Goal: Transaction & Acquisition: Download file/media

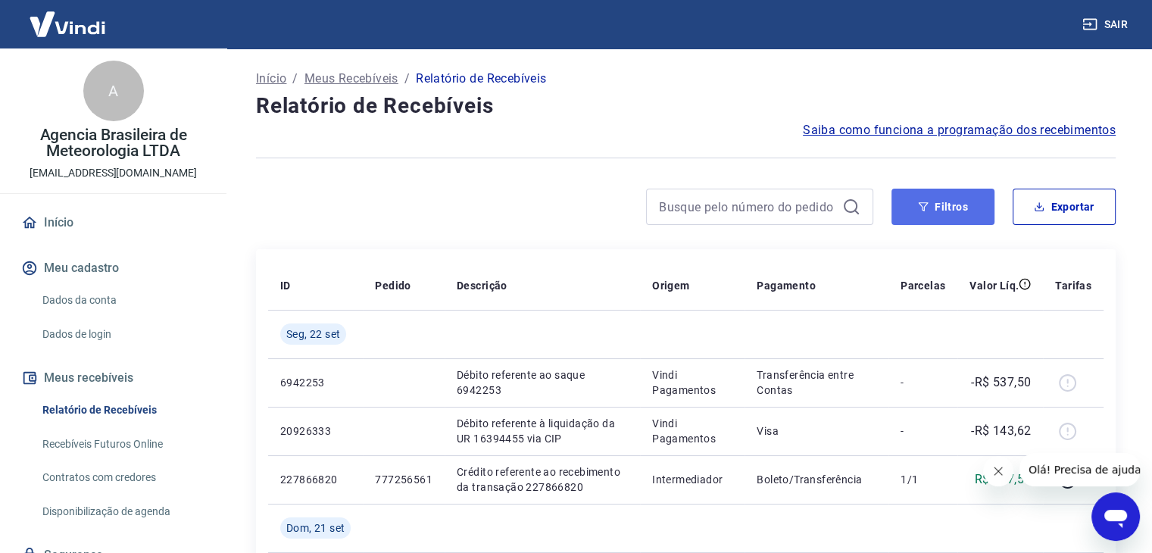
click at [949, 217] on button "Filtros" at bounding box center [942, 207] width 103 height 36
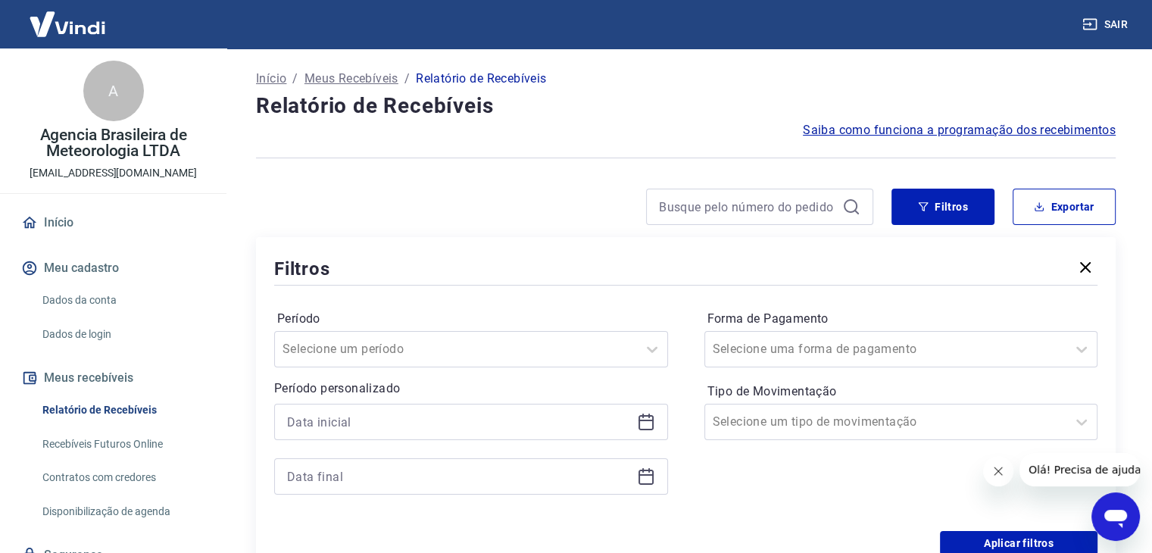
click at [647, 433] on div at bounding box center [471, 422] width 394 height 36
click at [648, 427] on icon at bounding box center [646, 422] width 18 height 18
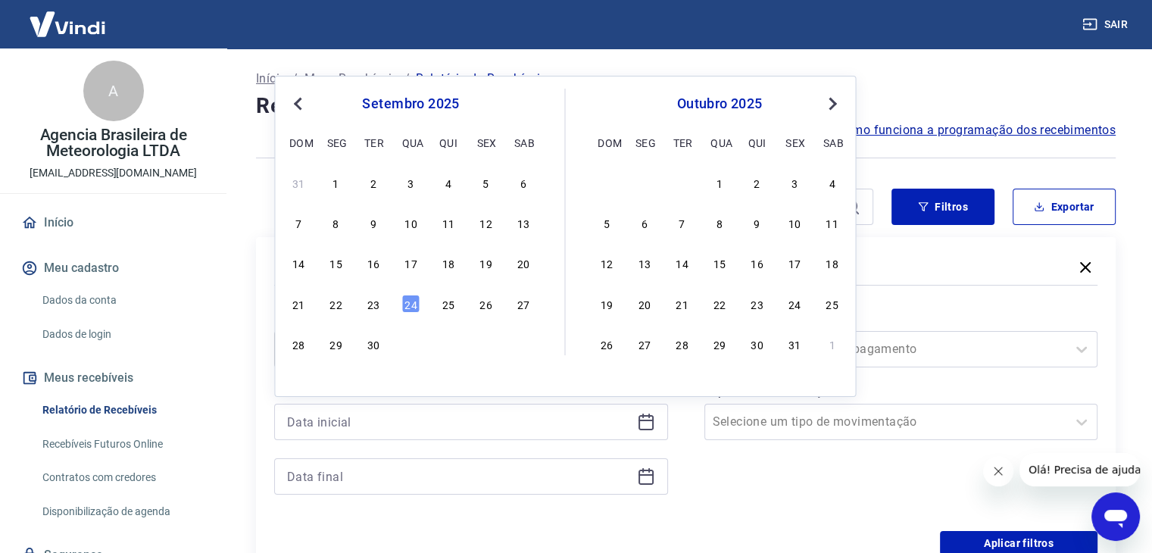
click at [332, 181] on div "1" at bounding box center [336, 182] width 18 height 18
click at [370, 341] on input "Período" at bounding box center [358, 349] width 153 height 18
type input "[DATE]"
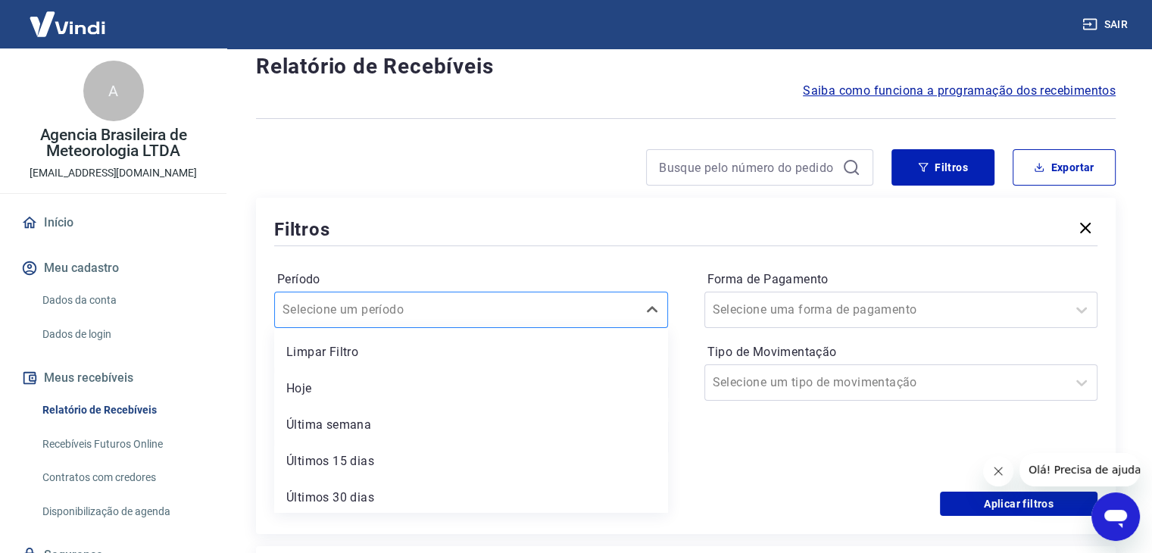
scroll to position [42, 0]
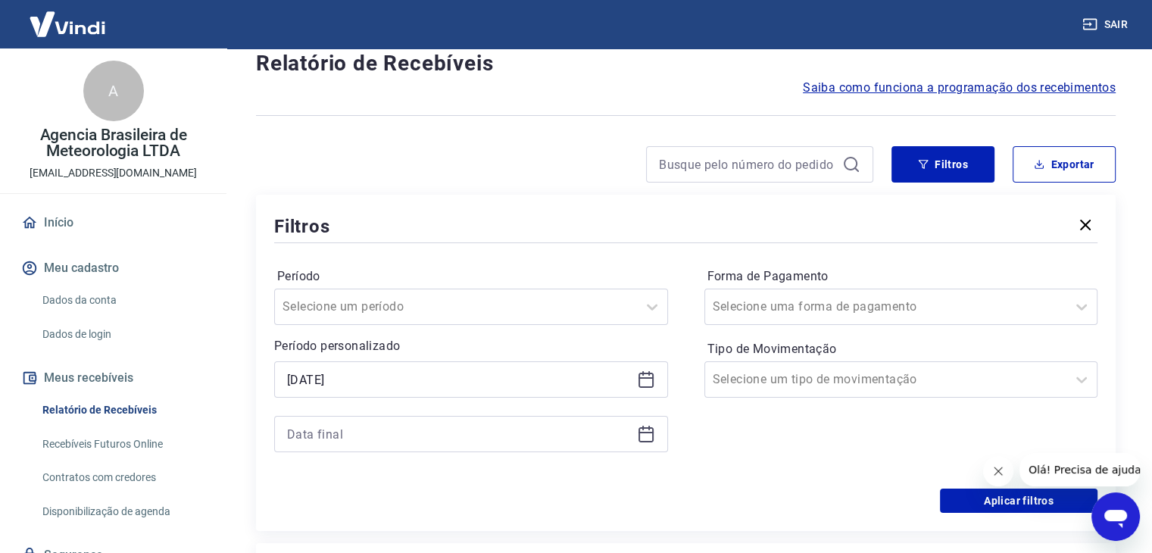
click at [407, 273] on label "Período" at bounding box center [471, 276] width 388 height 18
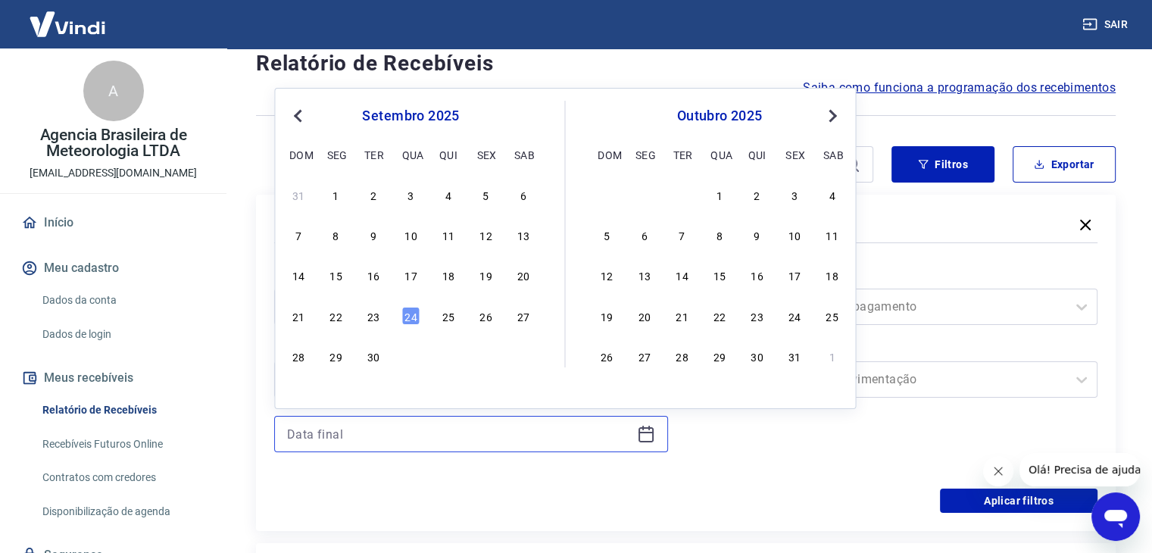
click at [392, 442] on input at bounding box center [459, 434] width 344 height 23
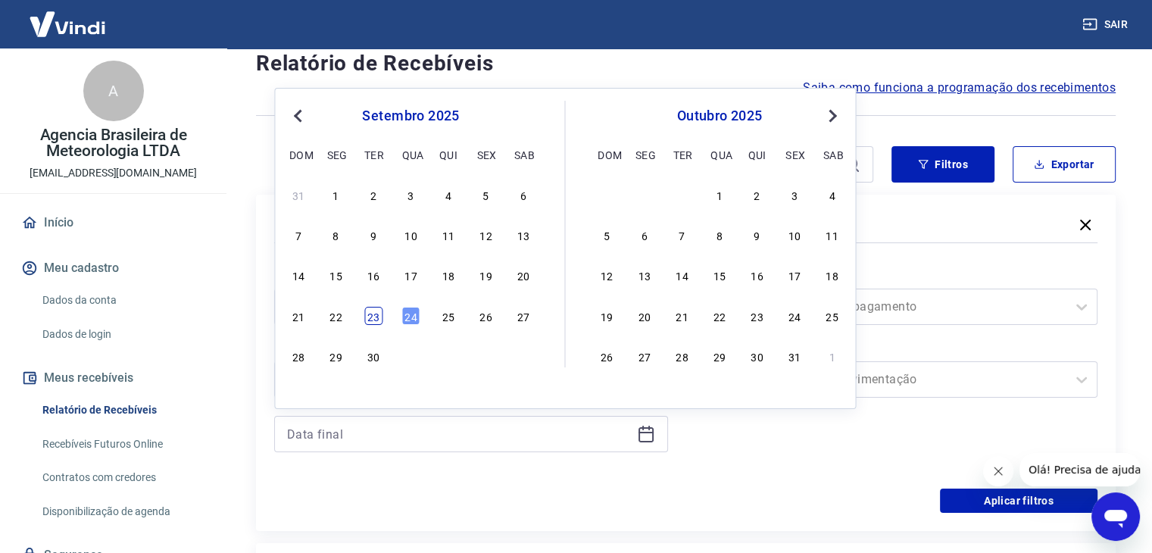
click at [376, 316] on div "23" at bounding box center [373, 316] width 18 height 18
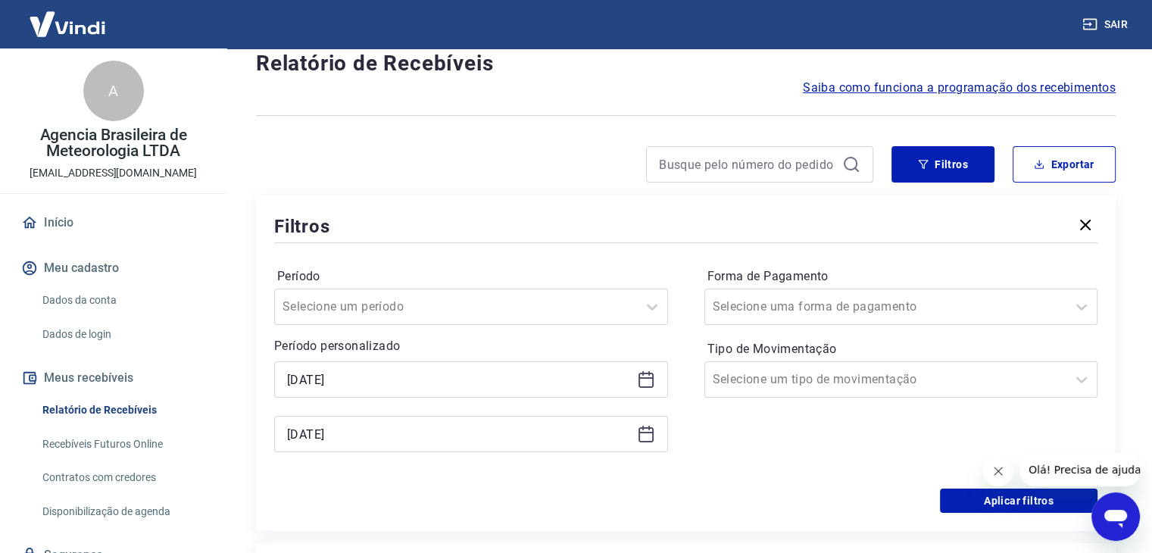
type input "[DATE]"
click at [980, 504] on button "Aplicar filtros" at bounding box center [1019, 500] width 158 height 24
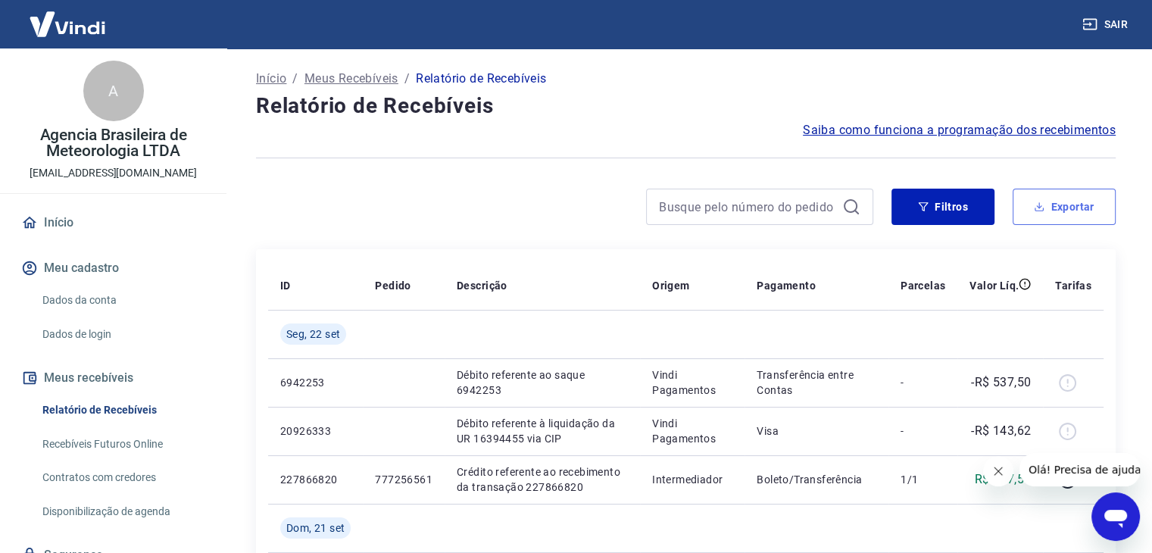
click at [1057, 214] on button "Exportar" at bounding box center [1063, 207] width 103 height 36
type input "[DATE]"
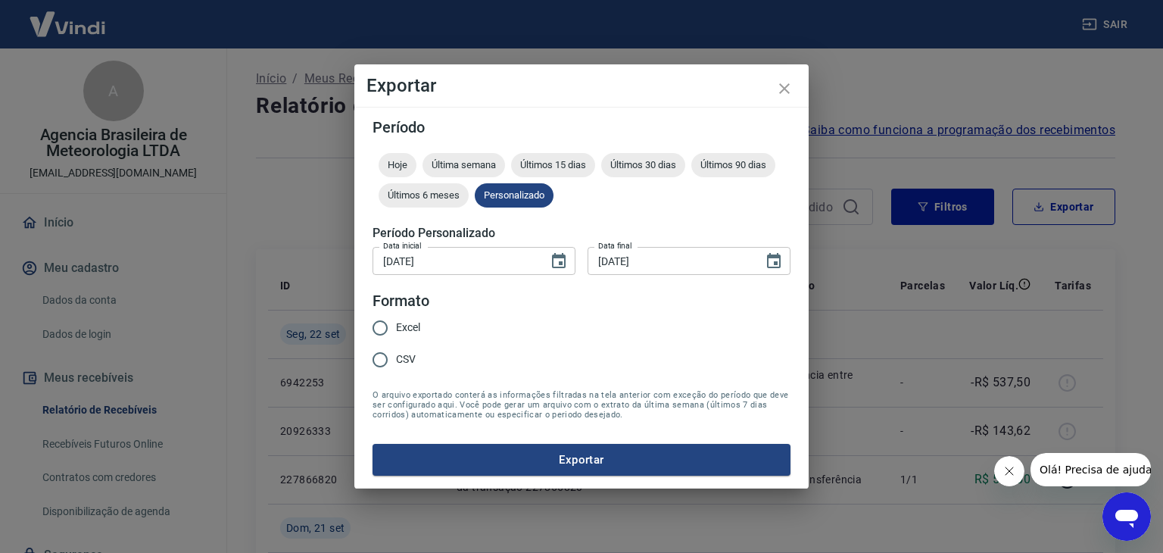
click at [404, 330] on span "Excel" at bounding box center [408, 328] width 24 height 16
click at [396, 330] on input "Excel" at bounding box center [380, 328] width 32 height 32
radio input "true"
click at [654, 469] on button "Exportar" at bounding box center [582, 460] width 418 height 32
